Goal: Task Accomplishment & Management: Complete application form

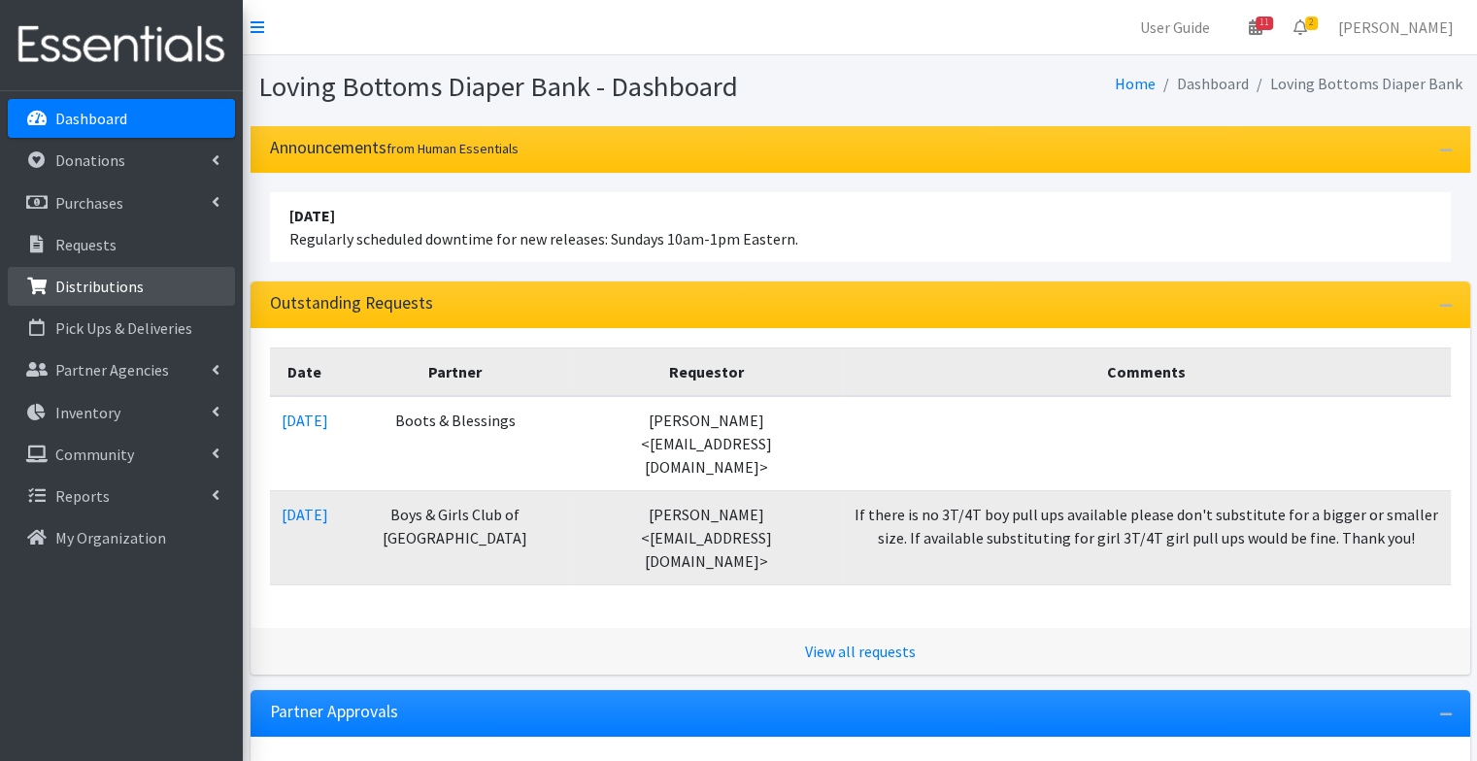
click at [165, 284] on link "Distributions" at bounding box center [121, 286] width 227 height 39
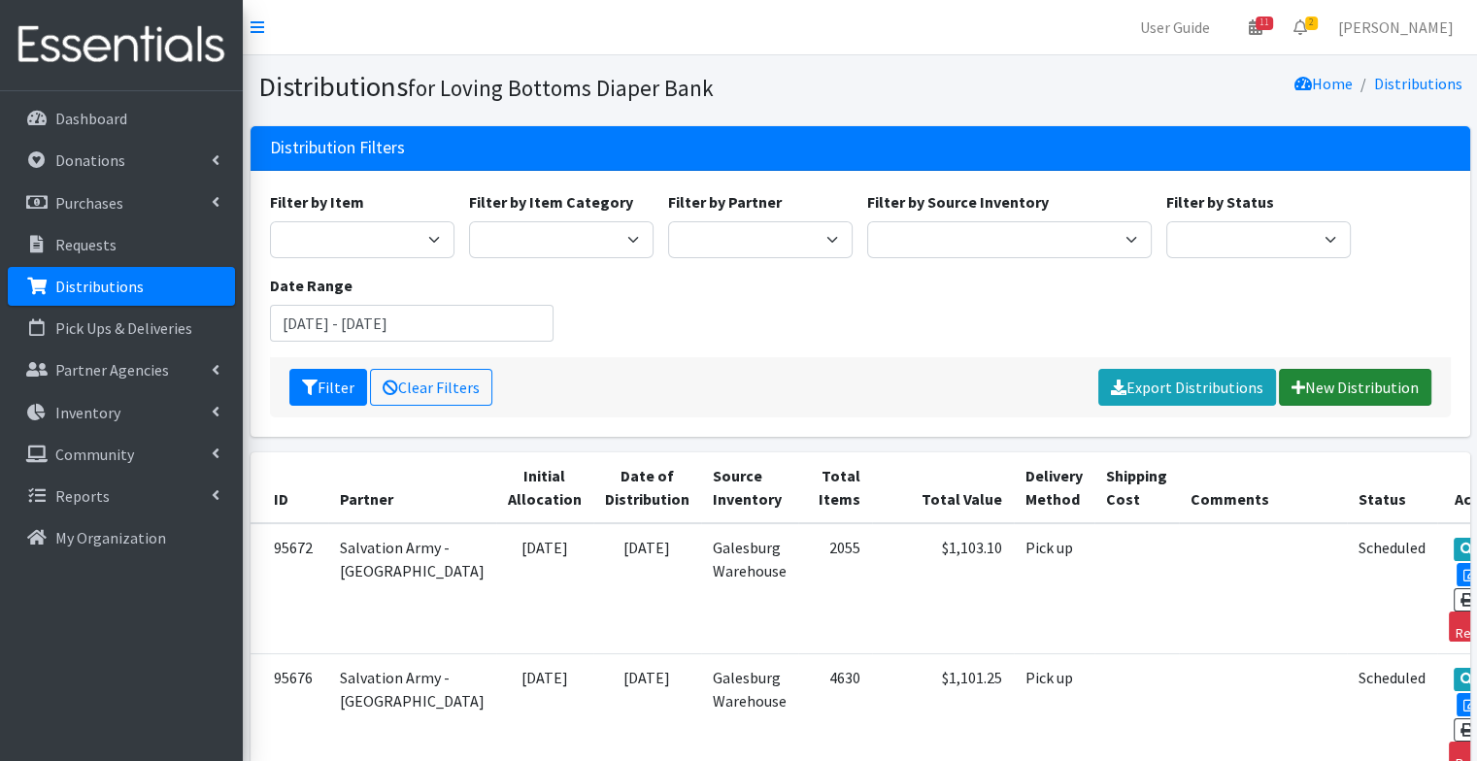
click at [1362, 386] on link "New Distribution" at bounding box center [1355, 387] width 152 height 37
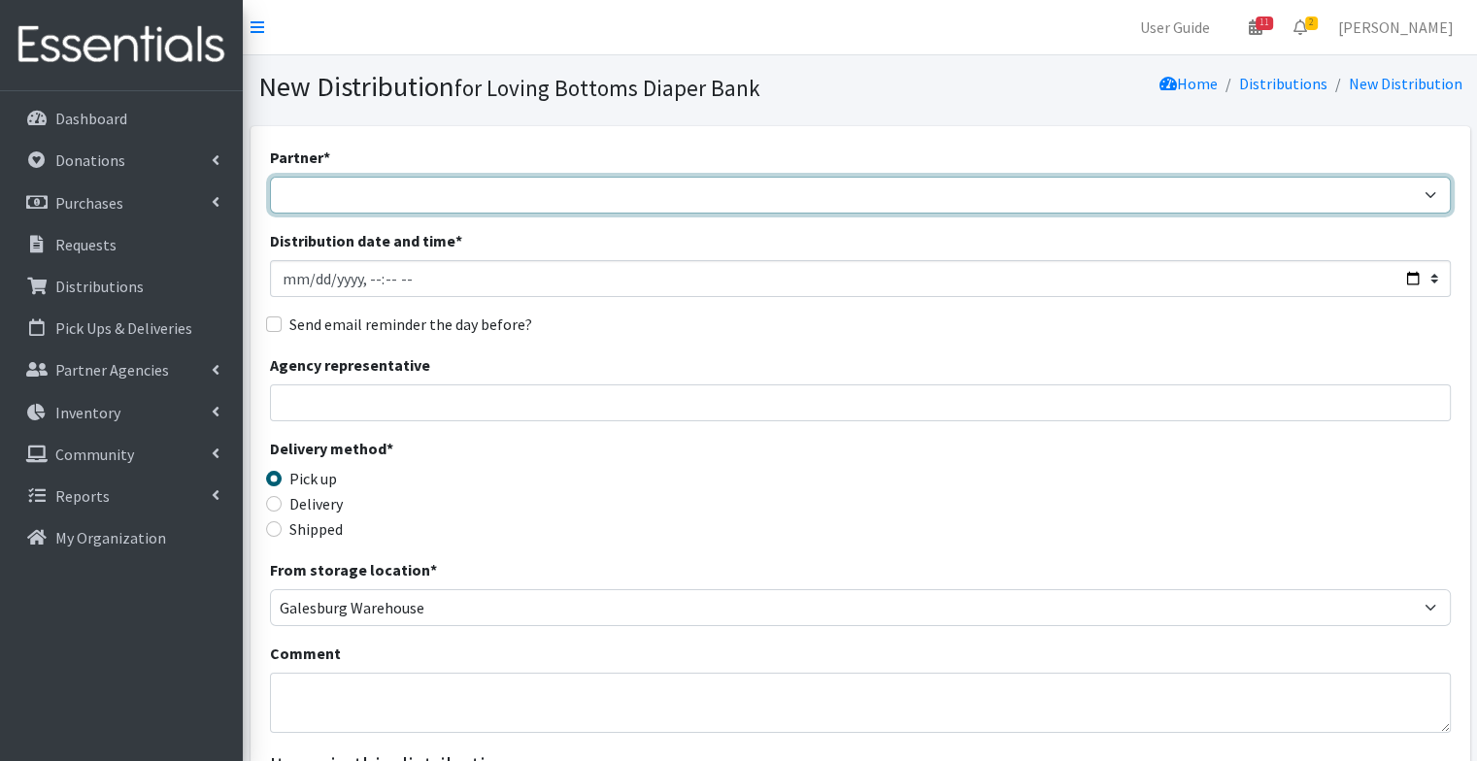
click at [590, 185] on select "Abilities Plus Boots & Blessings Boys & Girls Club of Greater Peoria Bureau [PE…" at bounding box center [860, 195] width 1181 height 37
select select "1"
click at [270, 177] on select "Abilities Plus Boots & Blessings Boys & Girls Club of Greater Peoria Bureau [PE…" at bounding box center [860, 195] width 1181 height 37
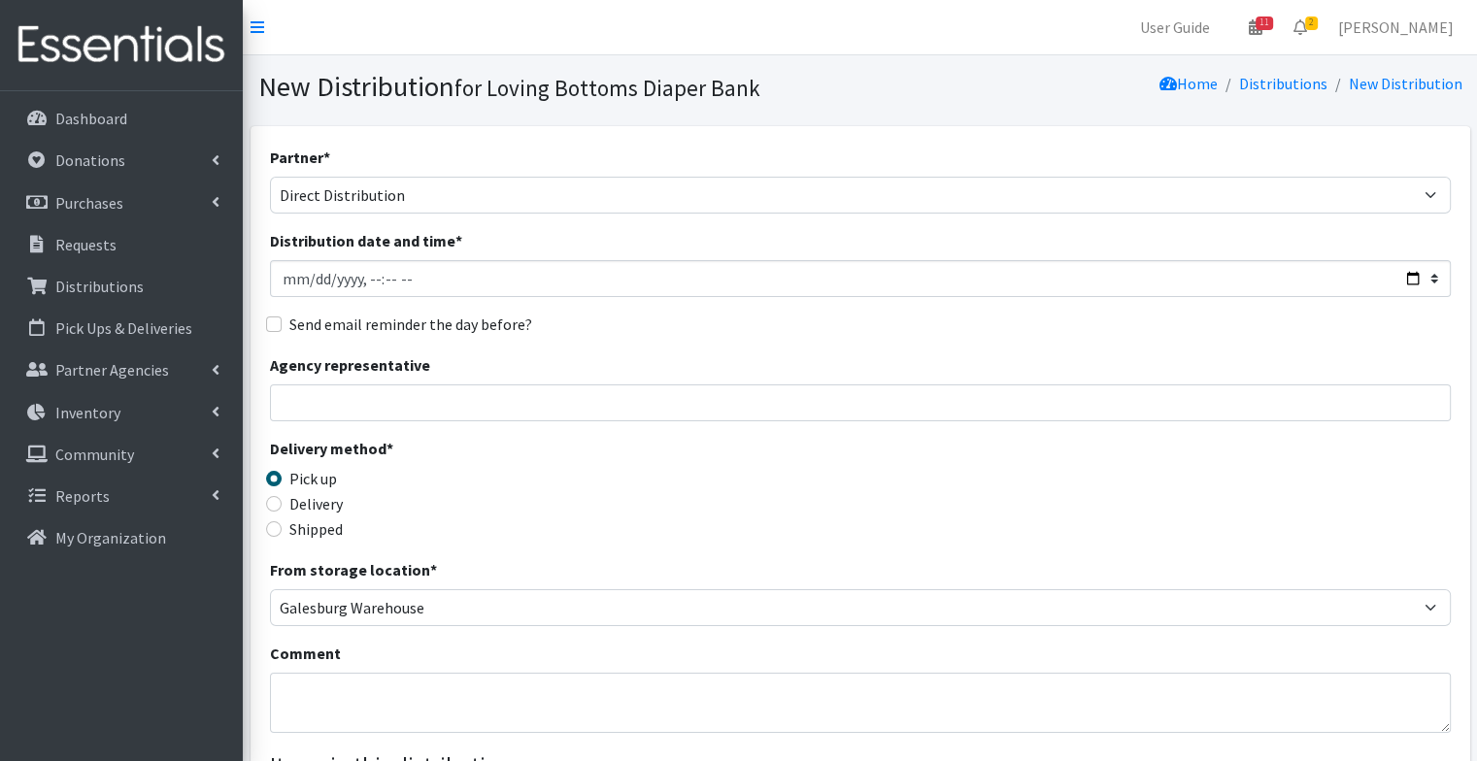
click at [428, 321] on label "Send email reminder the day before?" at bounding box center [410, 324] width 243 height 23
click at [282, 321] on input "Send email reminder the day before?" at bounding box center [274, 325] width 16 height 16
click at [1414, 283] on input "Distribution date and time *" at bounding box center [860, 278] width 1181 height 37
click at [1383, 318] on div "Send email reminder the day before?" at bounding box center [860, 324] width 1181 height 23
click at [408, 329] on label "Send email reminder the day before?" at bounding box center [410, 324] width 243 height 23
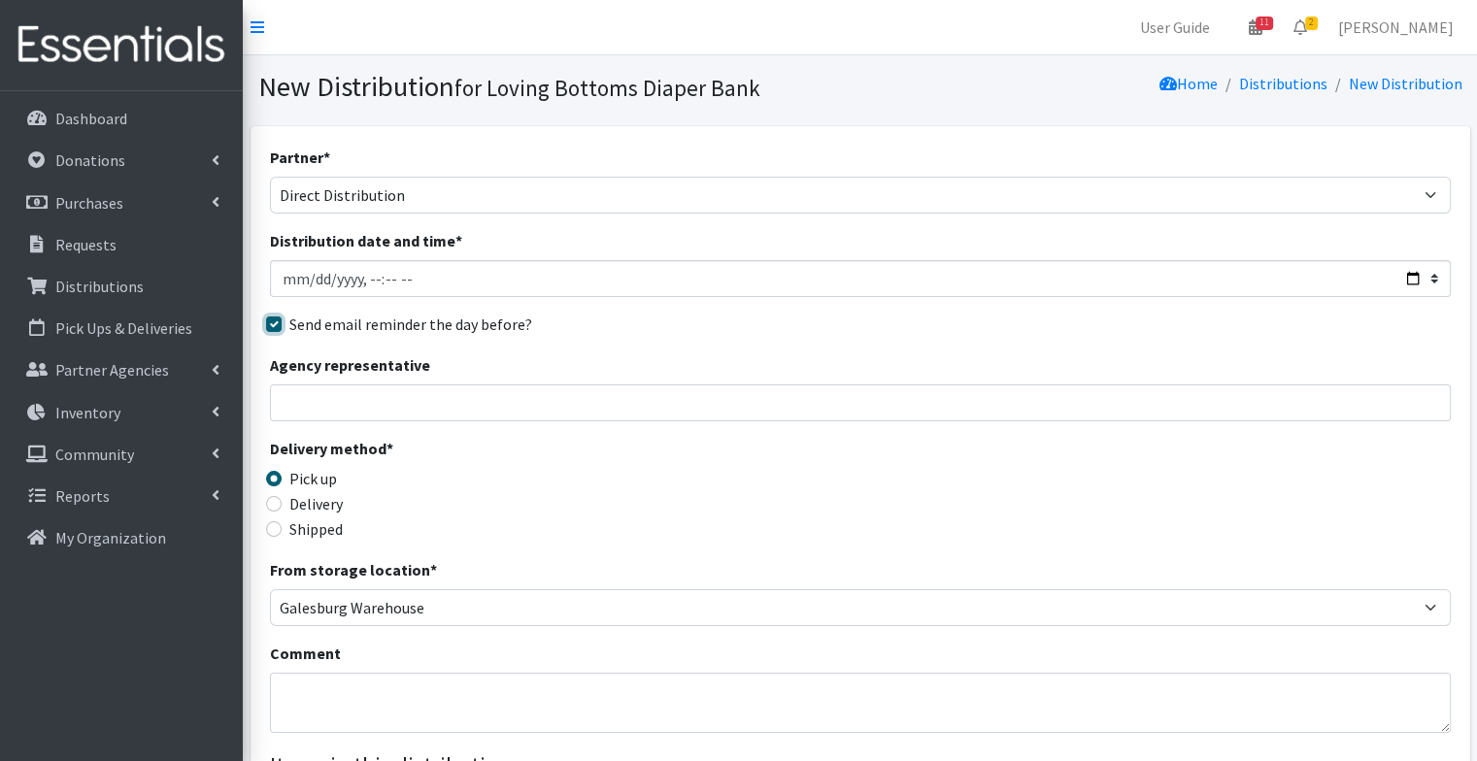
click at [282, 329] on input "Send email reminder the day before?" at bounding box center [274, 325] width 16 height 16
checkbox input "false"
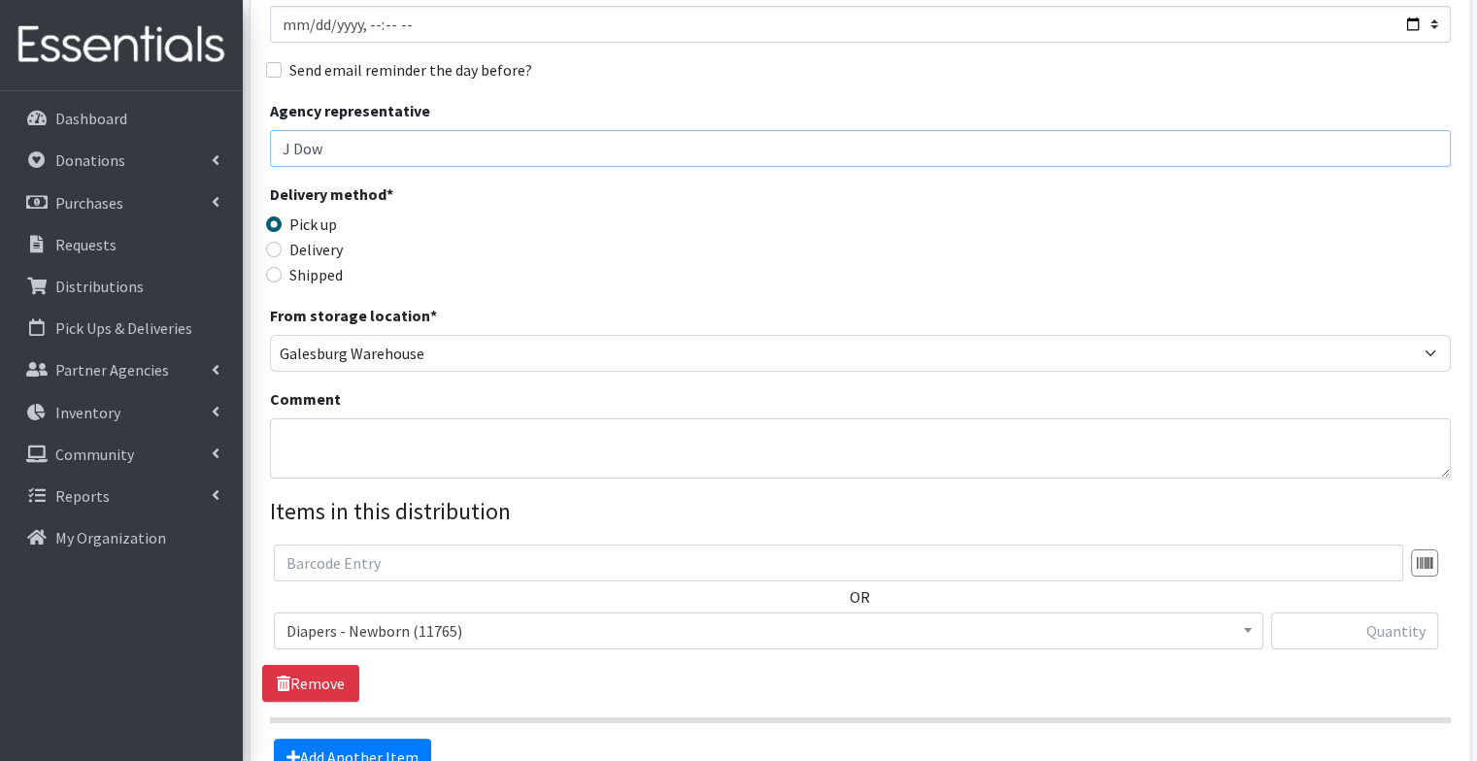
scroll to position [258, 0]
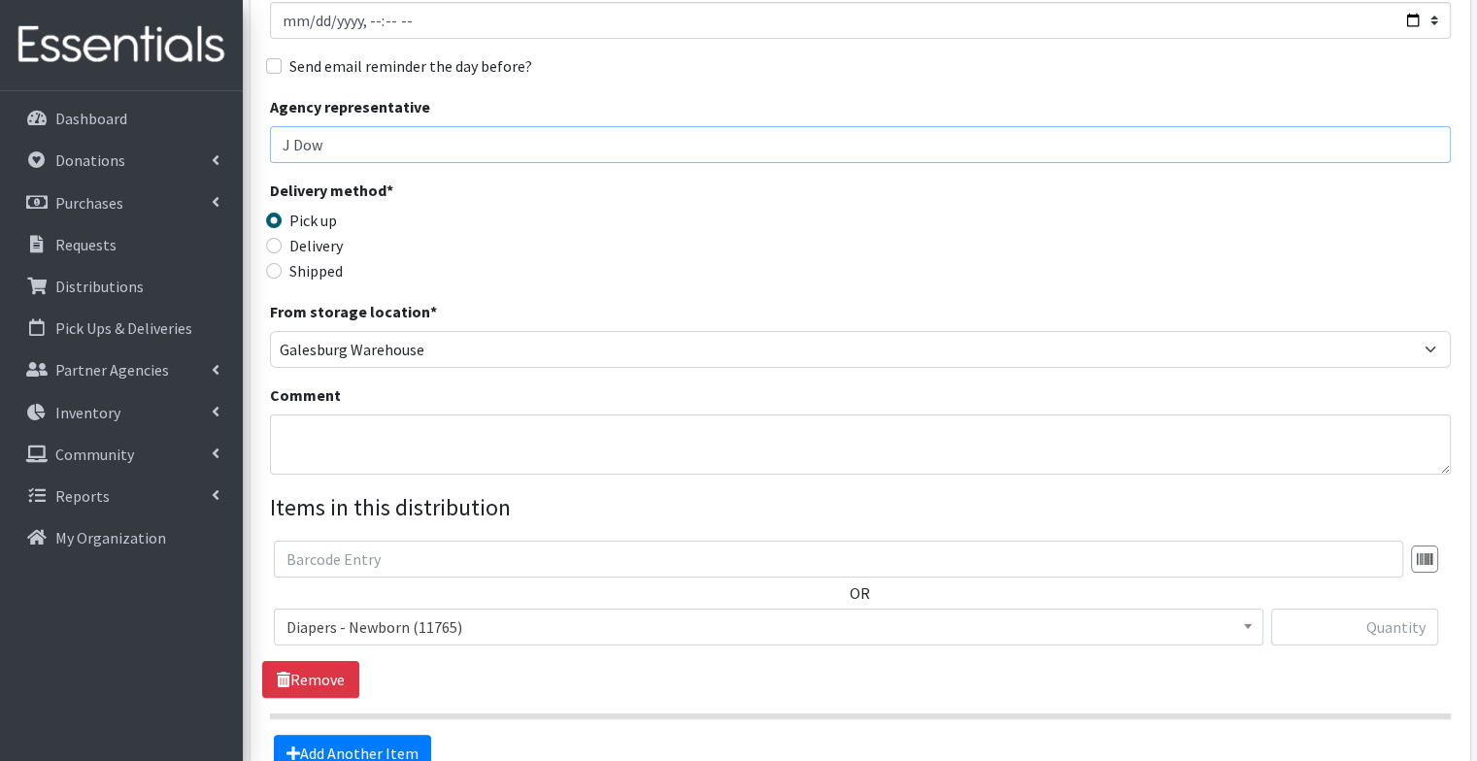
type input "J Dow"
click at [406, 466] on textarea "Comment" at bounding box center [860, 445] width 1181 height 60
type textarea "Knox County Probation Office"
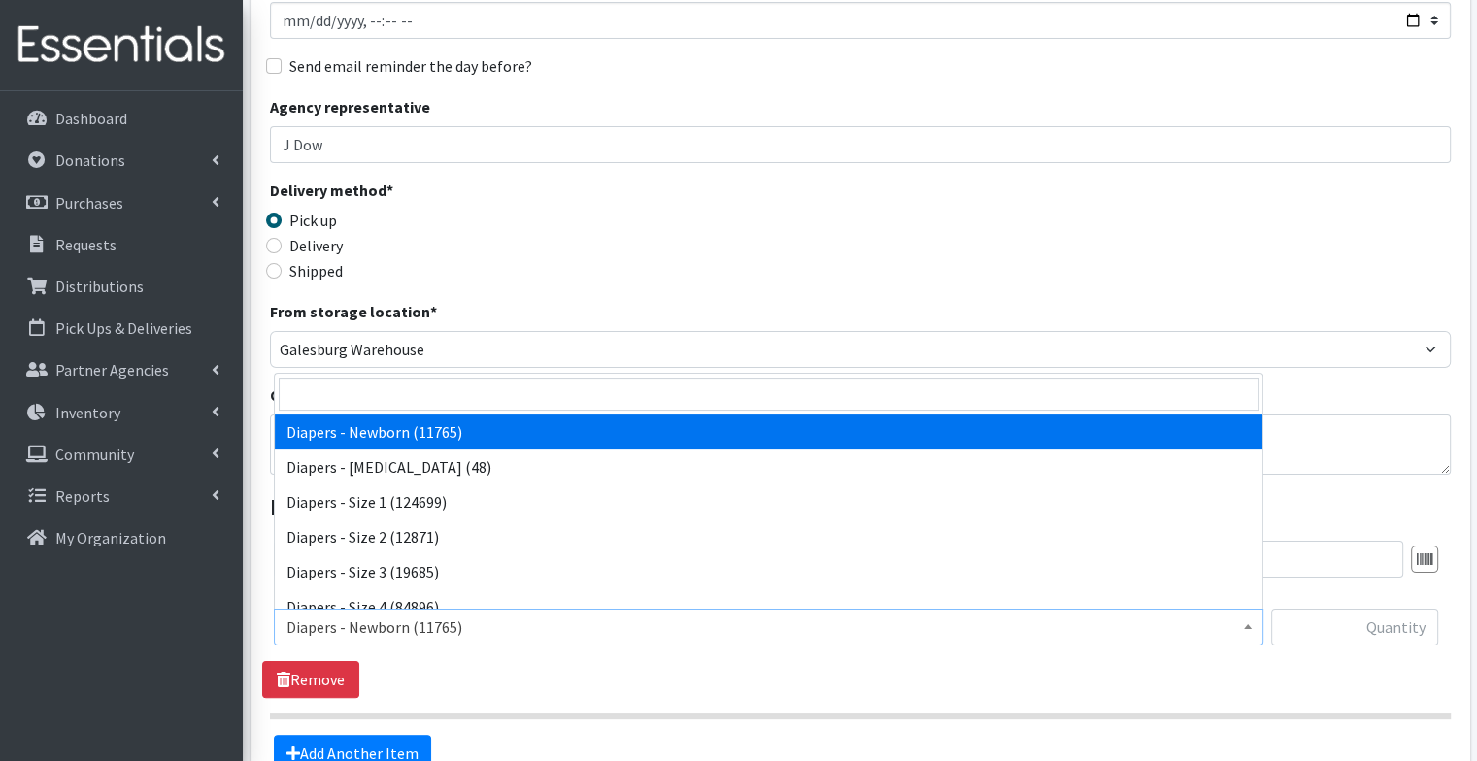
click at [524, 618] on span "Diapers - Newborn (11765)" at bounding box center [768, 627] width 964 height 27
click at [498, 395] on input "search" at bounding box center [769, 394] width 980 height 33
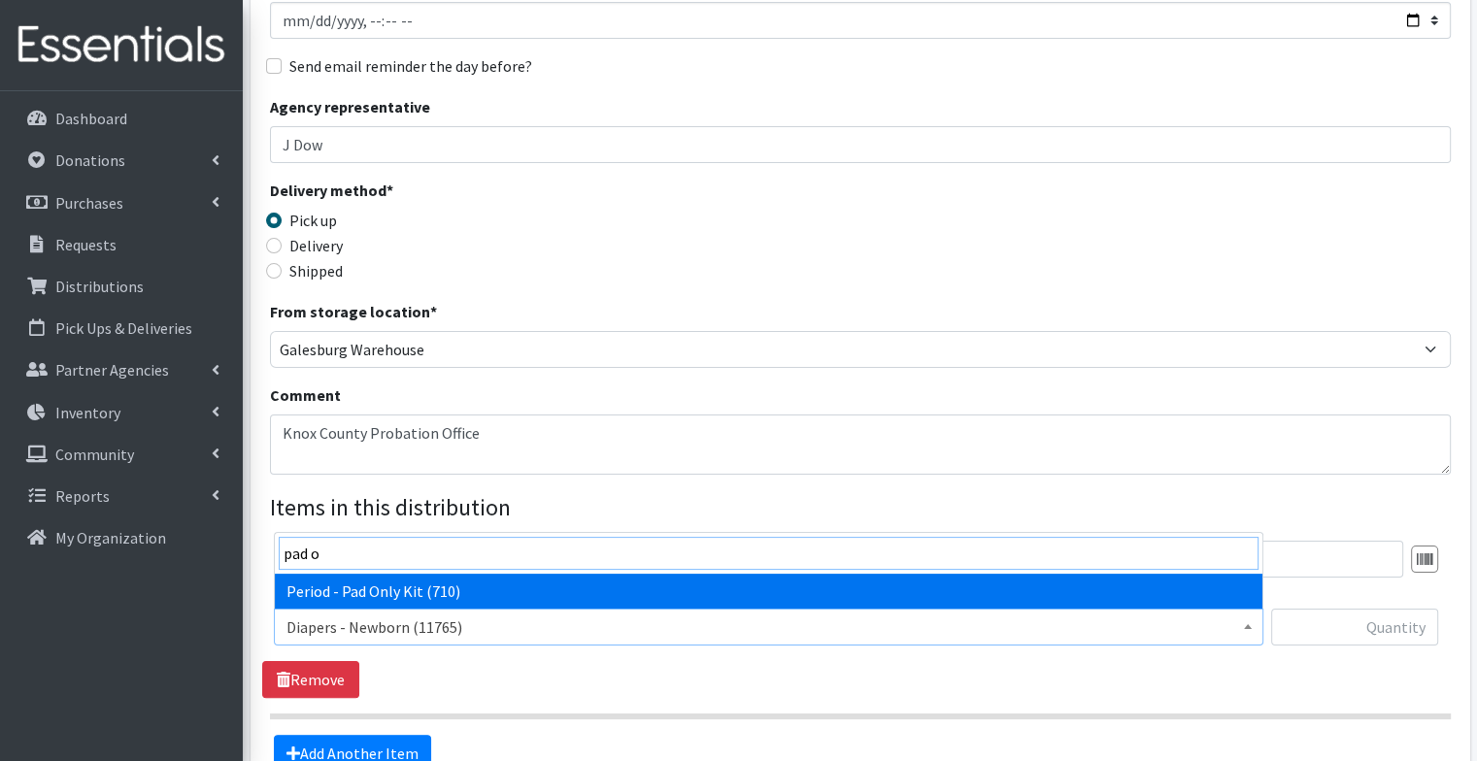
type input "pad on"
select select "9066"
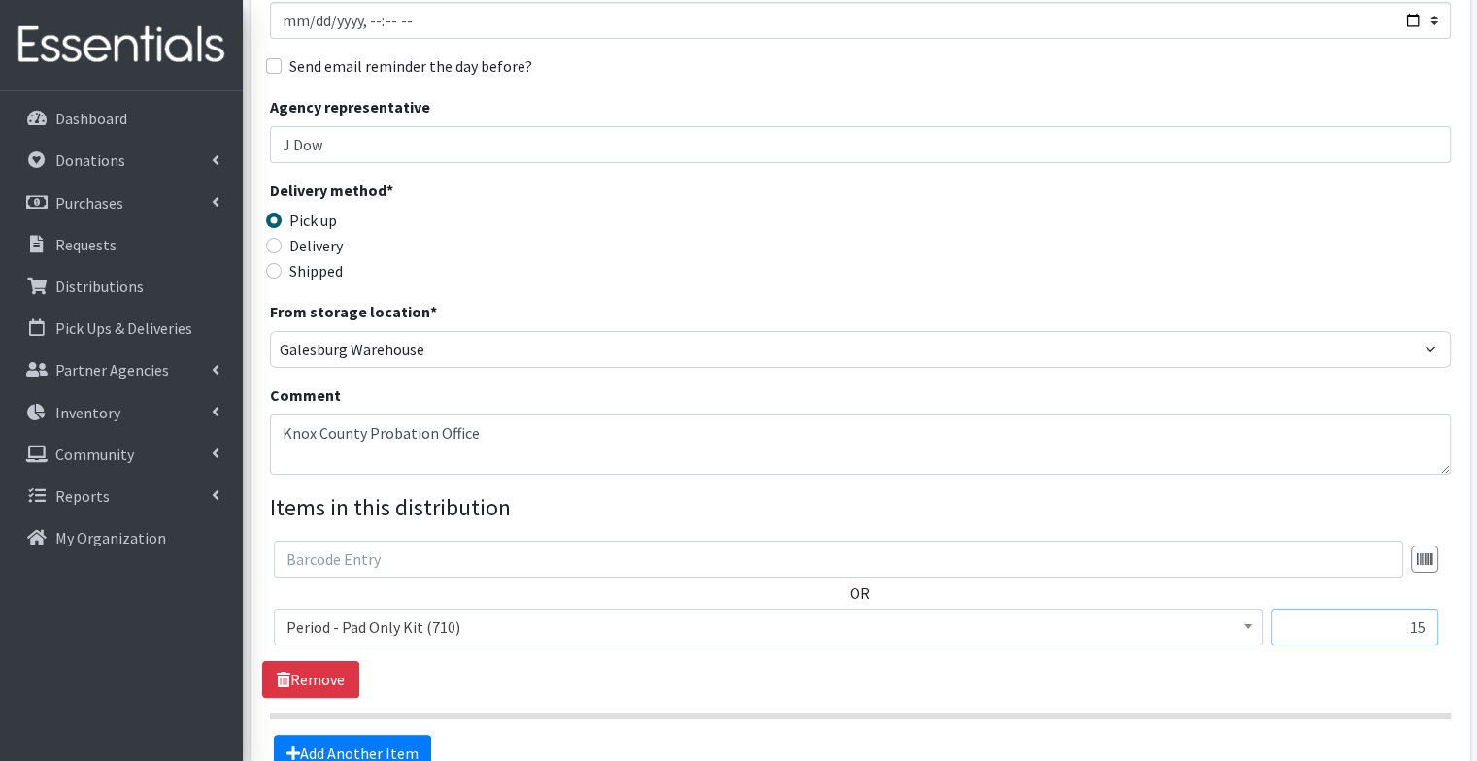
scroll to position [466, 0]
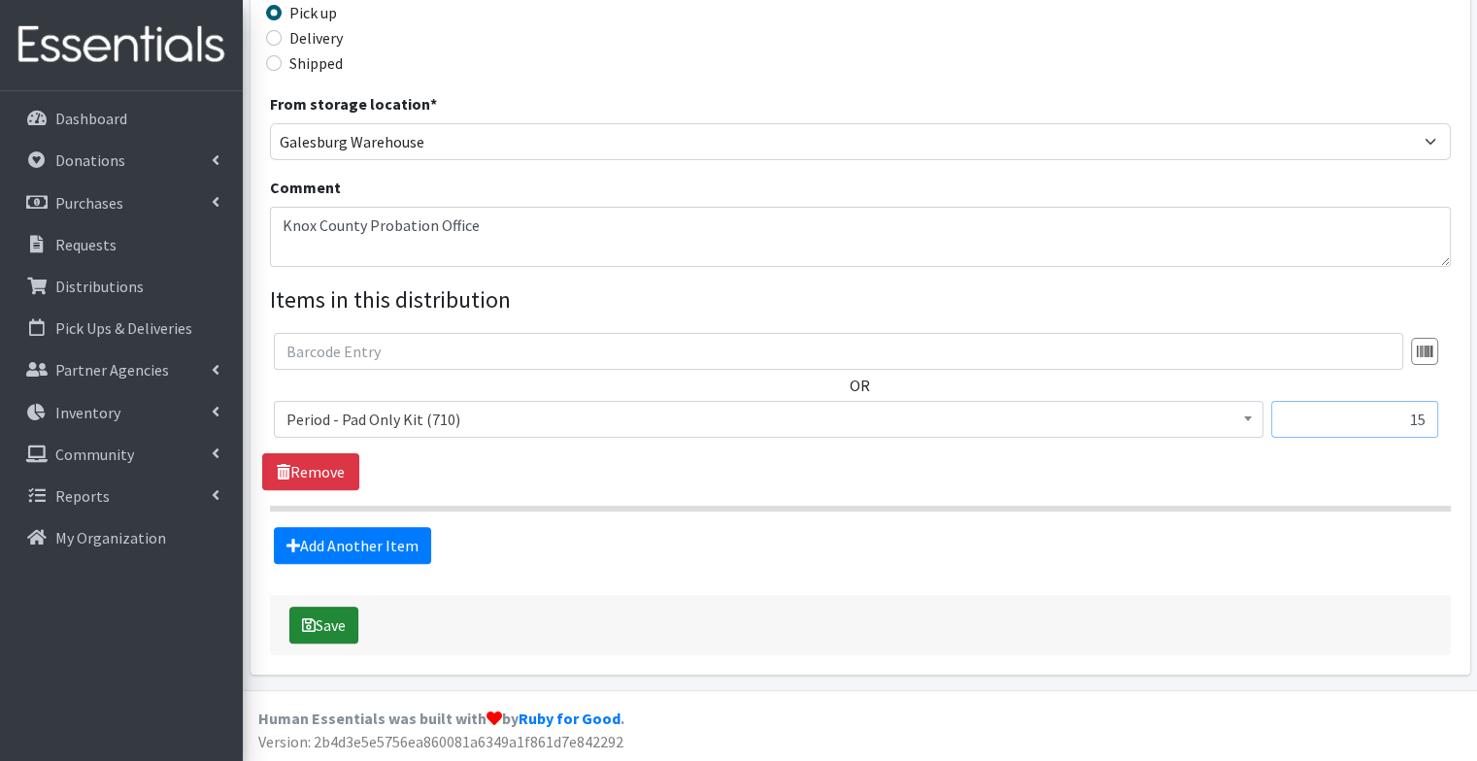
type input "15"
click at [329, 629] on button "Save" at bounding box center [323, 625] width 69 height 37
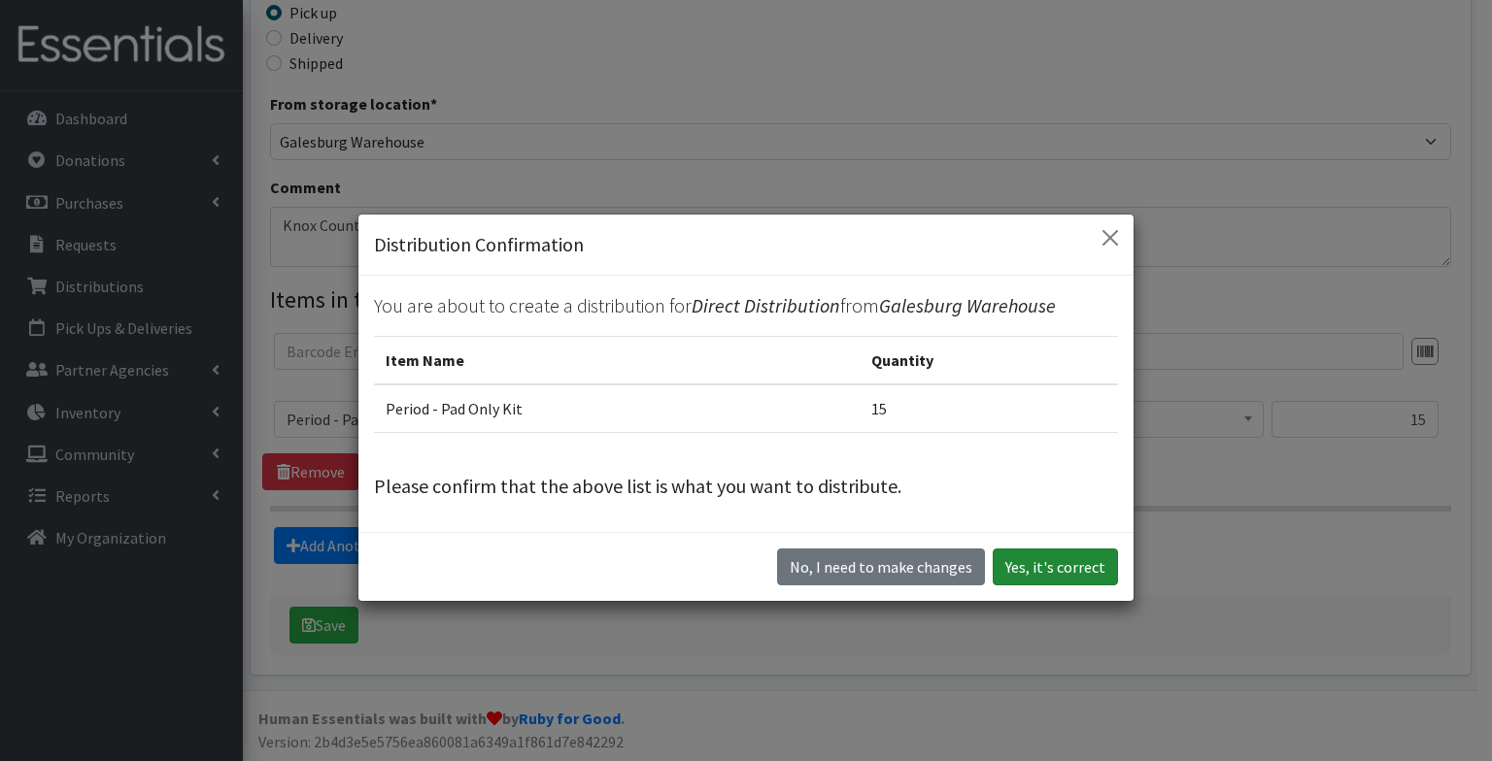
click at [1058, 564] on button "Yes, it's correct" at bounding box center [1054, 567] width 125 height 37
